Goal: Book appointment/travel/reservation

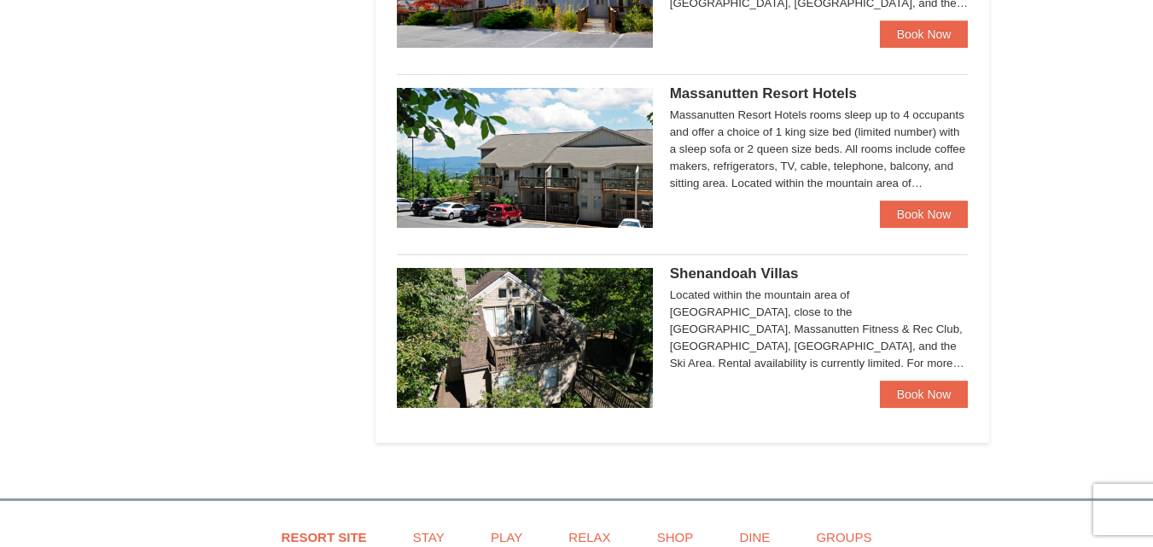
scroll to position [1110, 0]
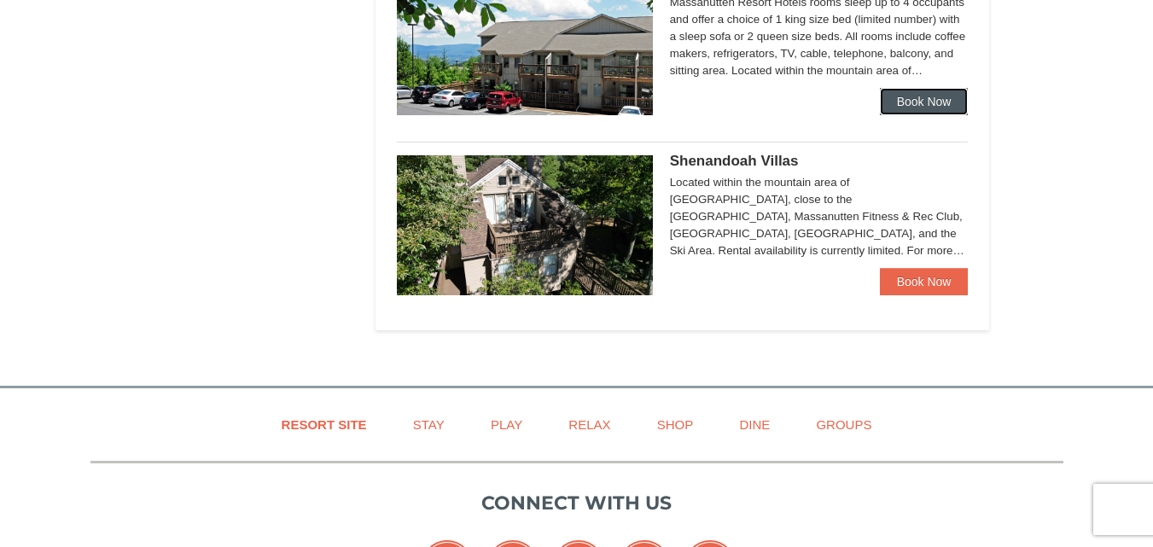
click at [922, 99] on link "Book Now" at bounding box center [924, 101] width 89 height 27
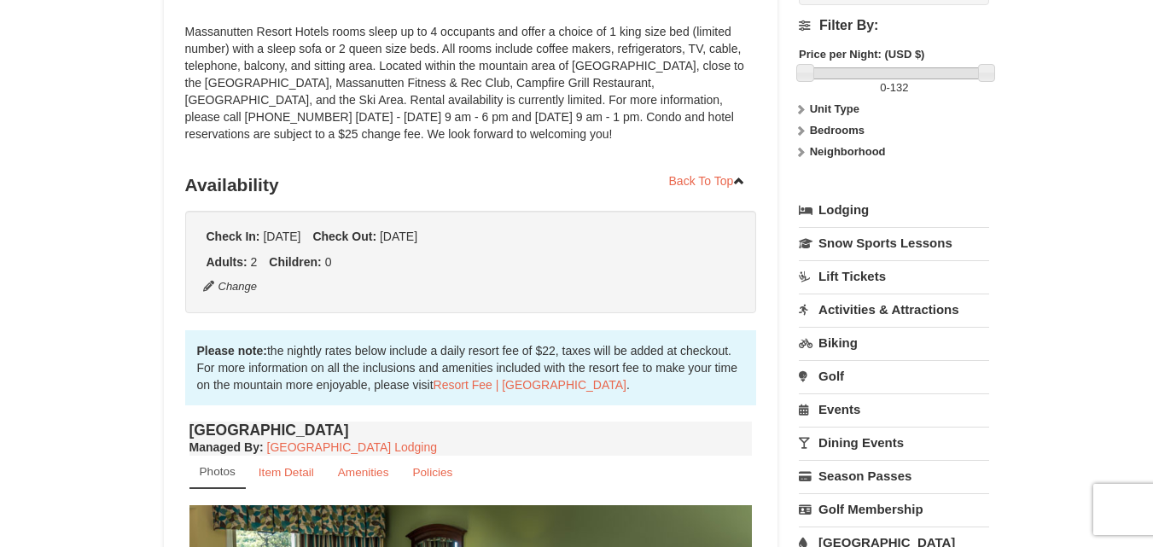
scroll to position [256, 0]
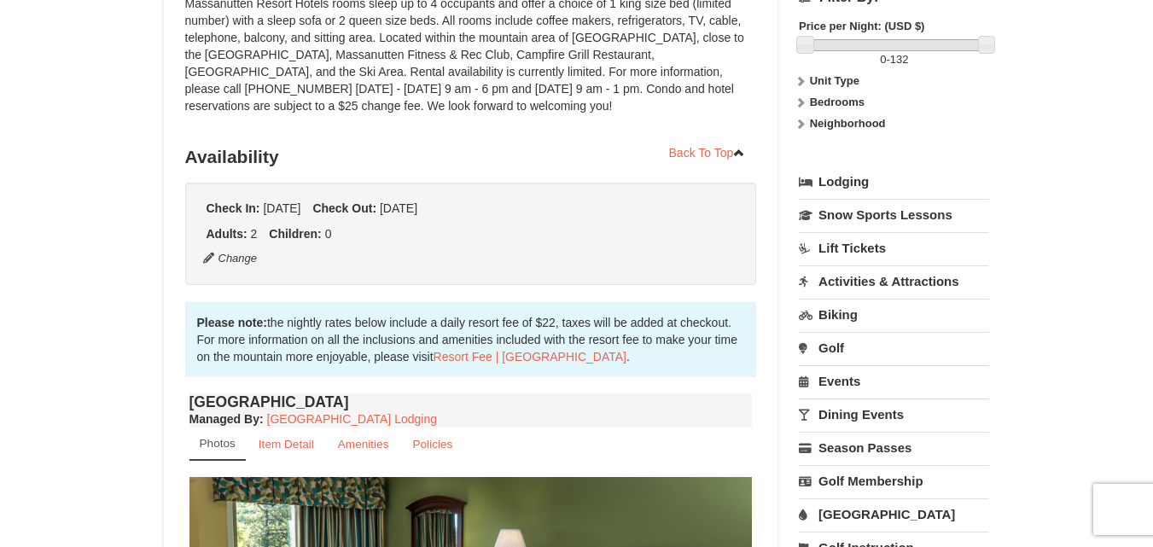
click at [842, 345] on link "Golf" at bounding box center [894, 348] width 190 height 32
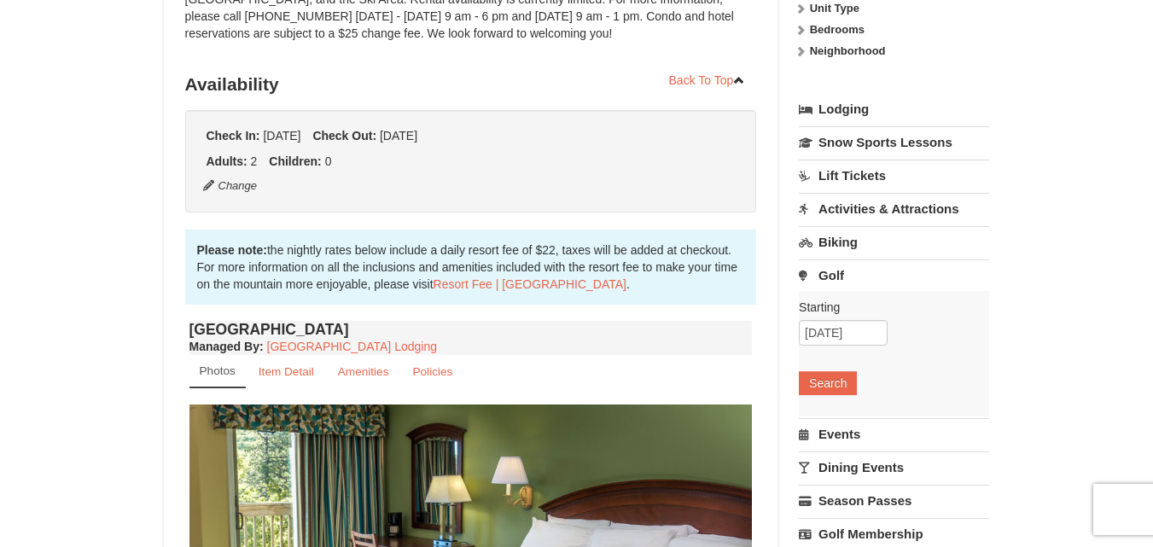
scroll to position [427, 0]
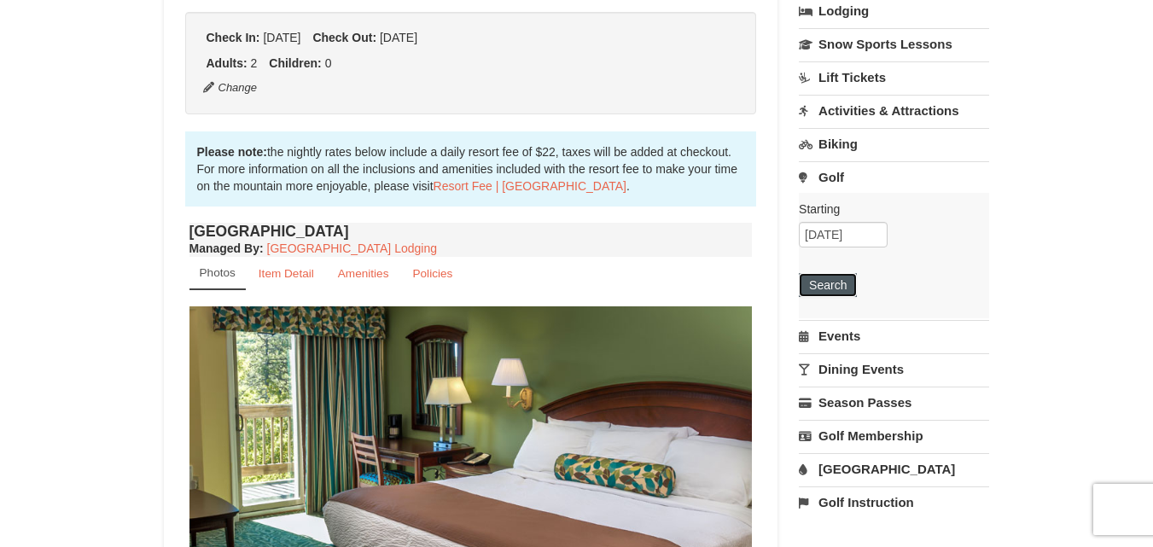
click at [825, 283] on button "Search" at bounding box center [828, 285] width 58 height 24
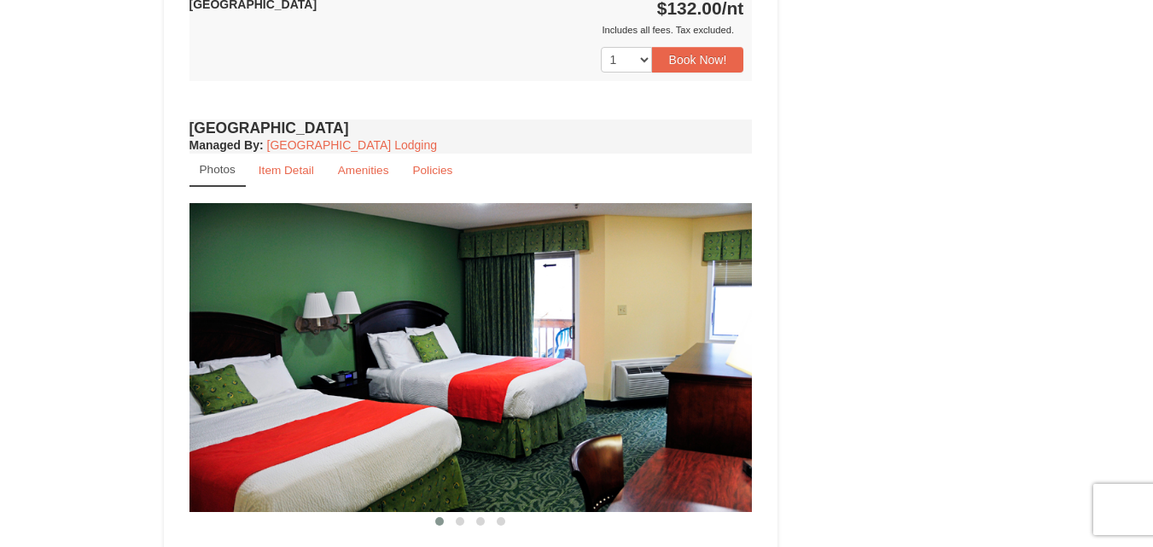
scroll to position [1194, 0]
